Goal: Find specific page/section: Find specific page/section

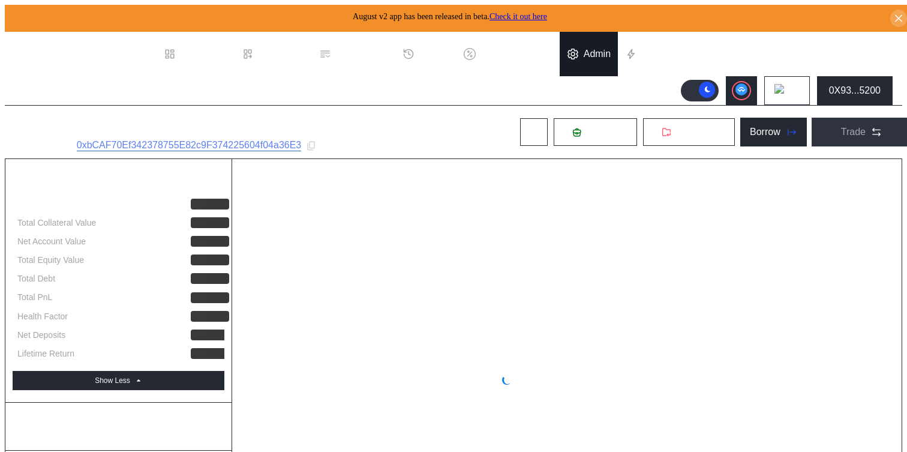
click at [597, 49] on div "Admin" at bounding box center [597, 54] width 27 height 11
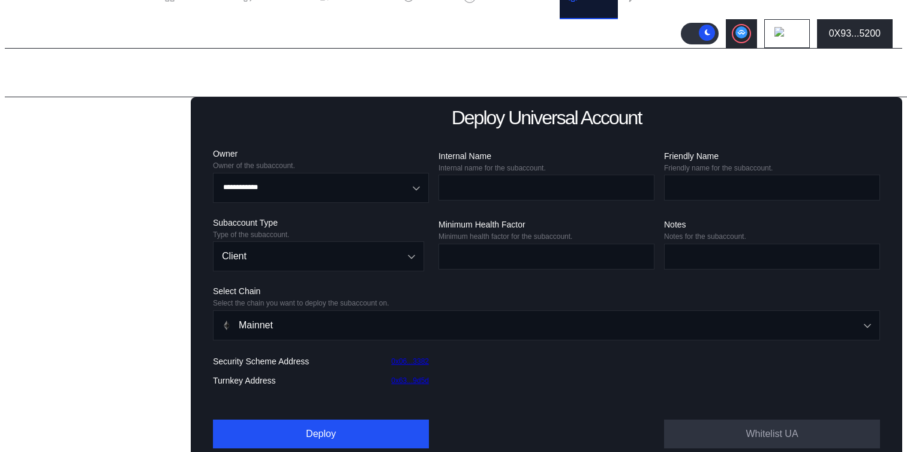
scroll to position [58, 0]
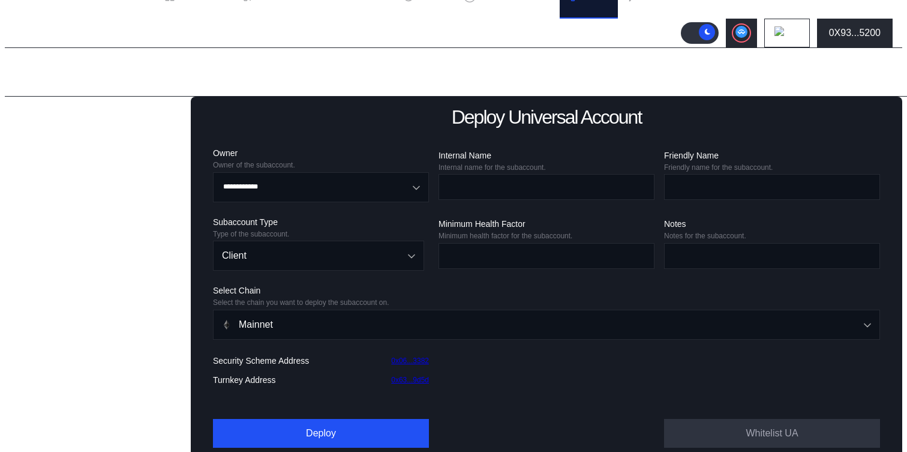
click at [70, 326] on div "Balance Collateral" at bounding box center [60, 320] width 78 height 11
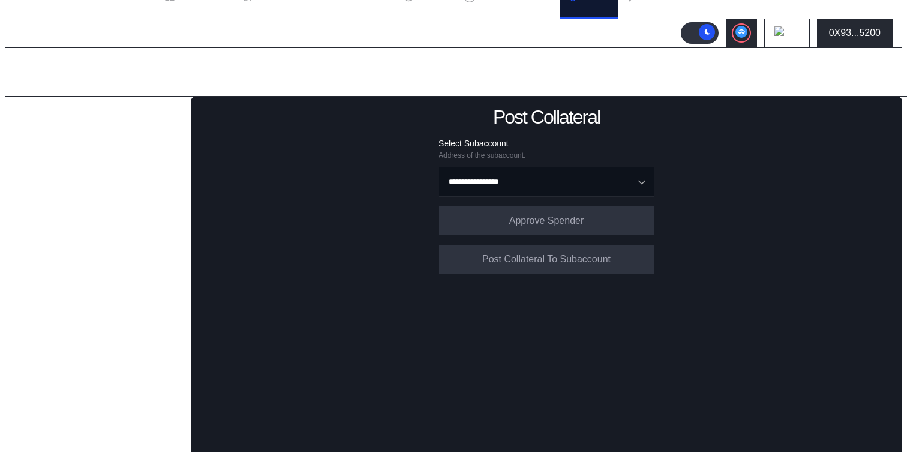
click at [67, 112] on div "Lending Pools" at bounding box center [51, 117] width 61 height 11
click at [71, 119] on div "Lending Pools" at bounding box center [102, 117] width 170 height 17
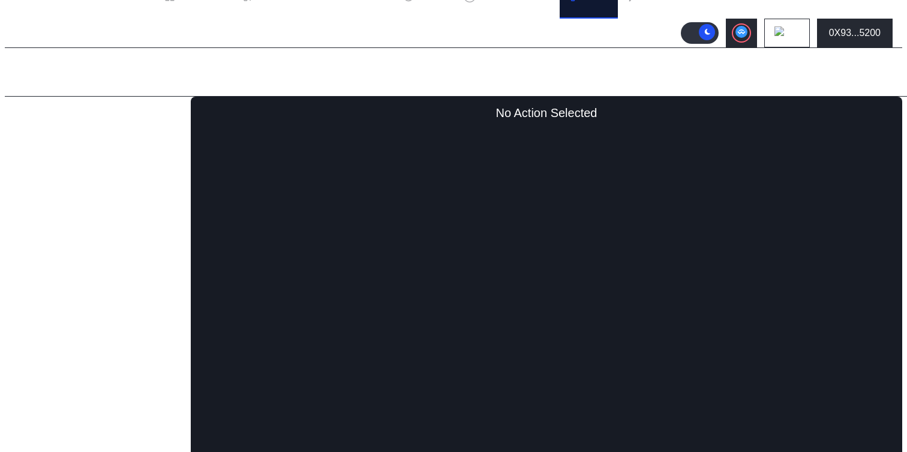
click at [79, 112] on div "Lending Pools" at bounding box center [102, 117] width 170 height 17
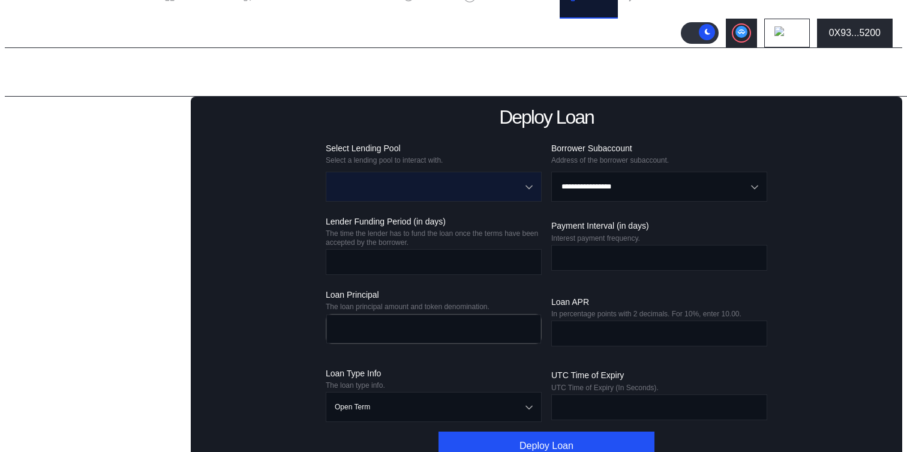
click at [475, 186] on input "Open menu" at bounding box center [427, 186] width 185 height 29
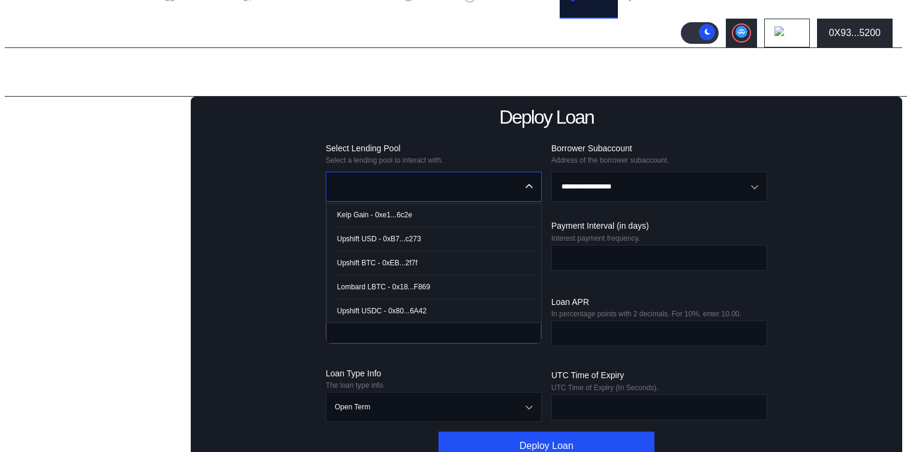
click at [451, 211] on span "Kelp Gain - 0xe1...6c2e" at bounding box center [436, 215] width 209 height 25
type input "**********"
